Goal: Information Seeking & Learning: Learn about a topic

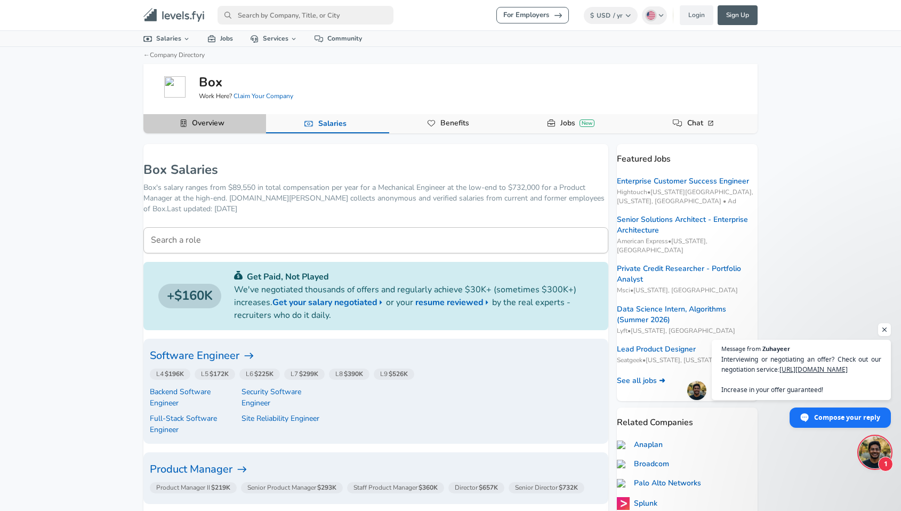
click at [227, 123] on link "Overview" at bounding box center [208, 123] width 41 height 18
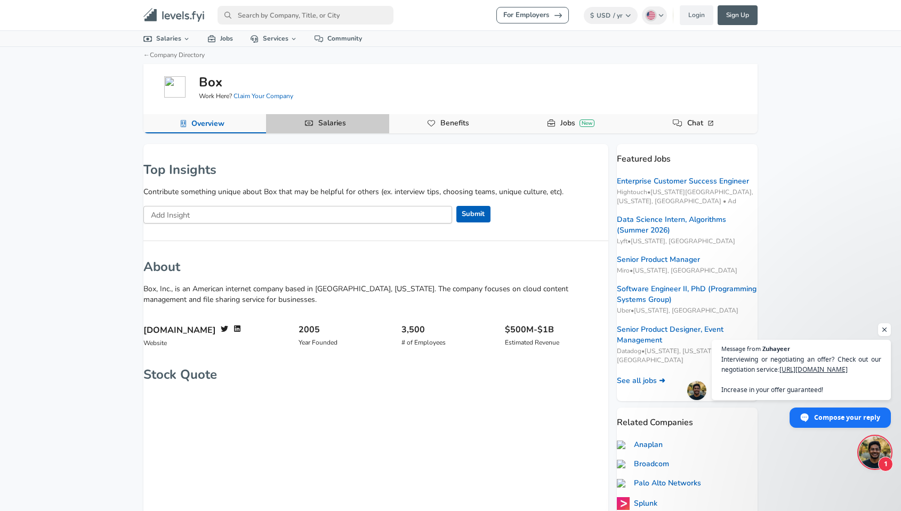
click at [318, 121] on link "Salaries" at bounding box center [332, 123] width 36 height 18
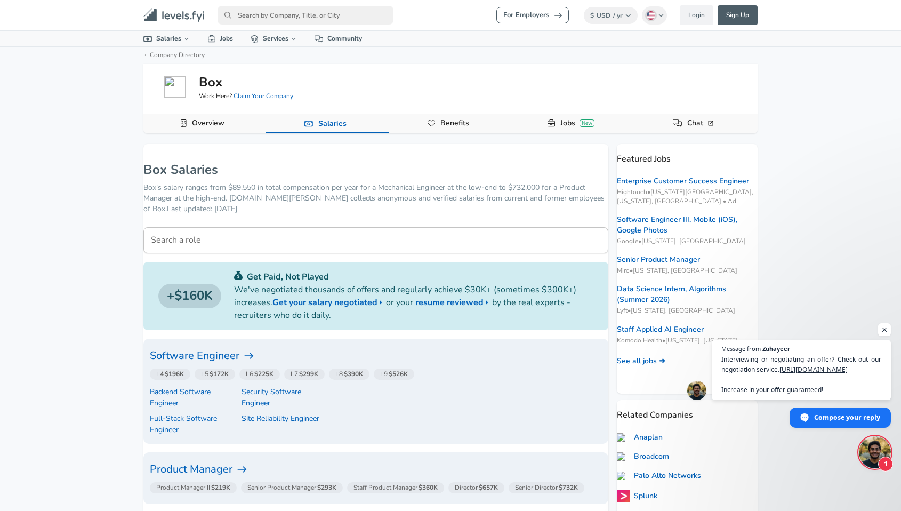
click at [186, 18] on icon "primary" at bounding box center [187, 16] width 4 height 6
